Goal: Transaction & Acquisition: Purchase product/service

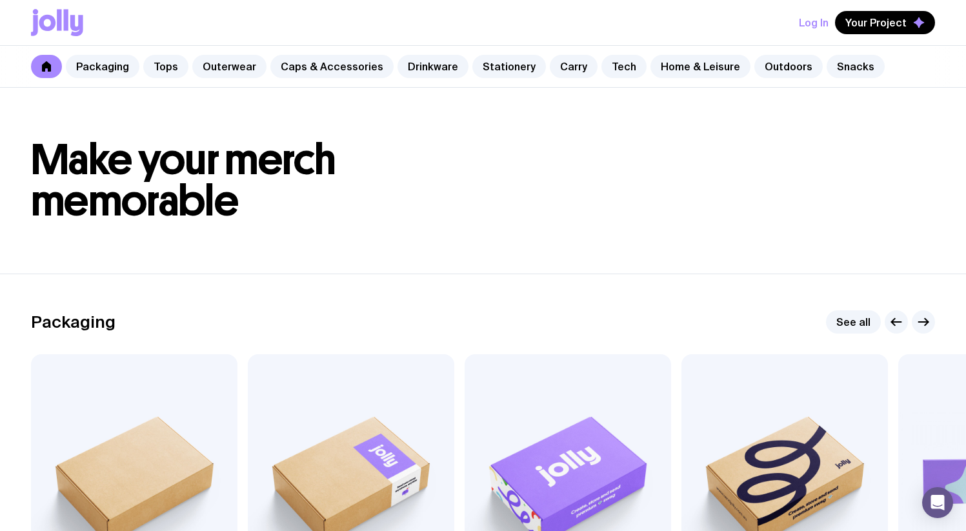
click at [57, 76] on div "Packaging Tops Outerwear Caps & Accessories Drinkware Stationery Carry Tech Hom…" at bounding box center [483, 67] width 966 height 42
click at [55, 74] on link at bounding box center [46, 66] width 31 height 23
click at [45, 62] on icon at bounding box center [46, 66] width 10 height 10
click at [43, 18] on icon at bounding box center [47, 23] width 17 height 16
click at [65, 19] on icon at bounding box center [66, 19] width 5 height 21
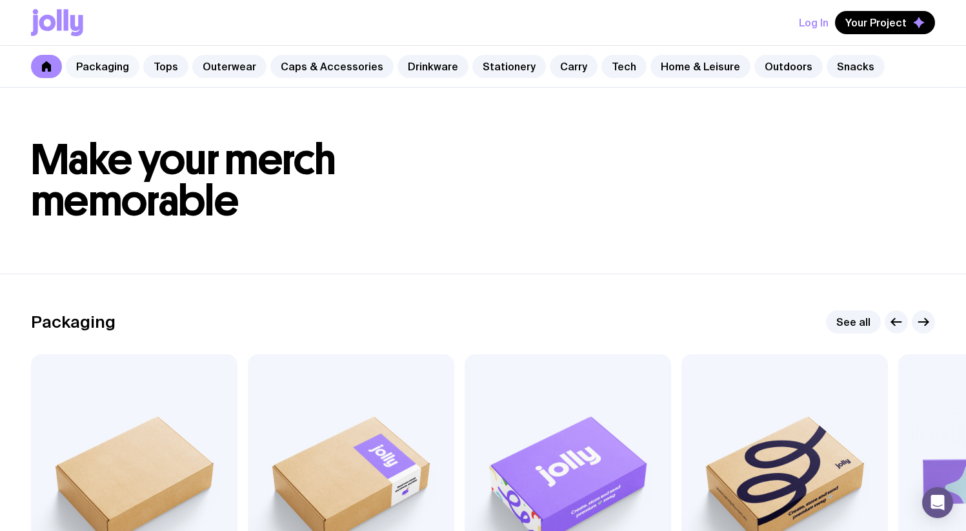
click at [91, 65] on link "Packaging" at bounding box center [103, 66] width 74 height 23
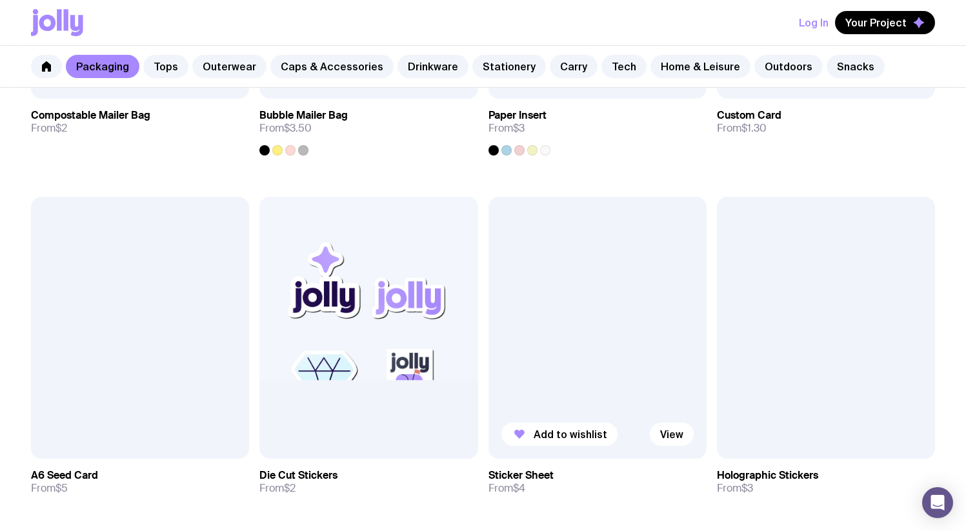
scroll to position [1199, 0]
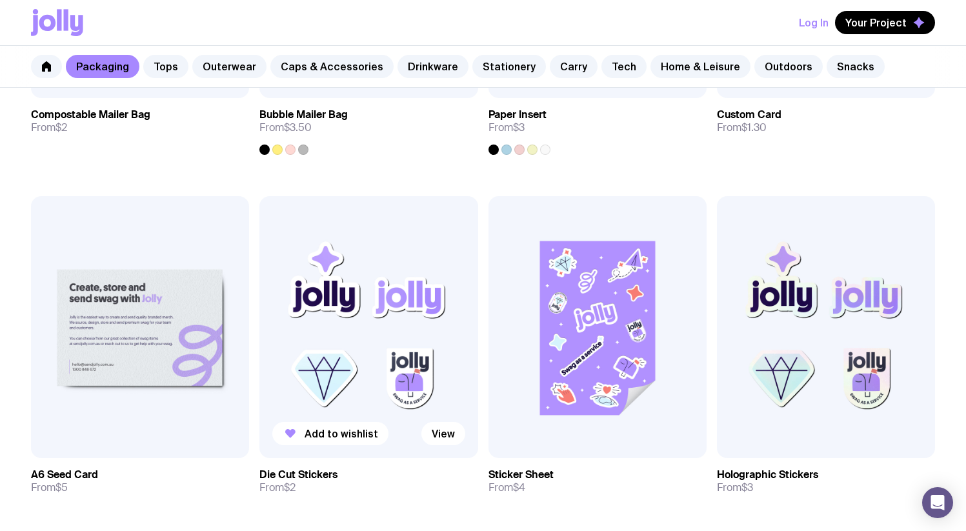
click at [414, 319] on img at bounding box center [368, 327] width 218 height 262
